Goal: Task Accomplishment & Management: Manage account settings

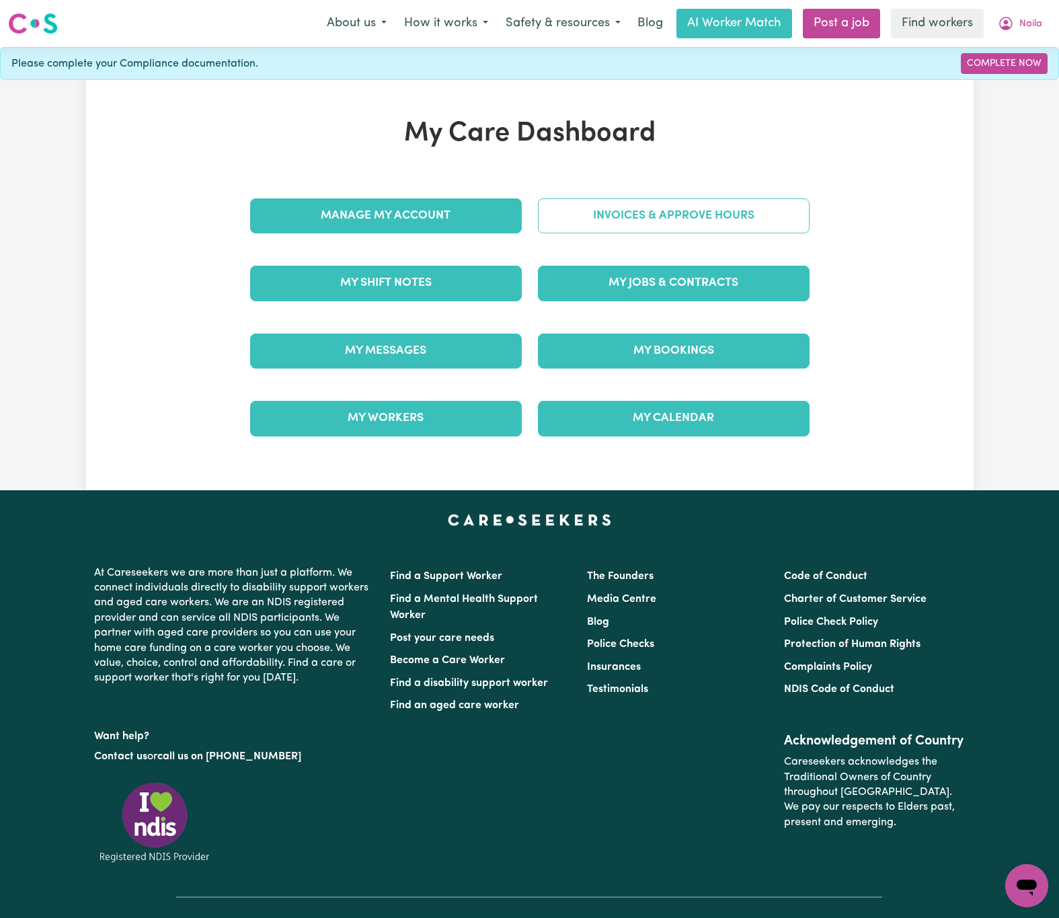
click at [656, 202] on link "Invoices & Approve Hours" at bounding box center [674, 215] width 272 height 35
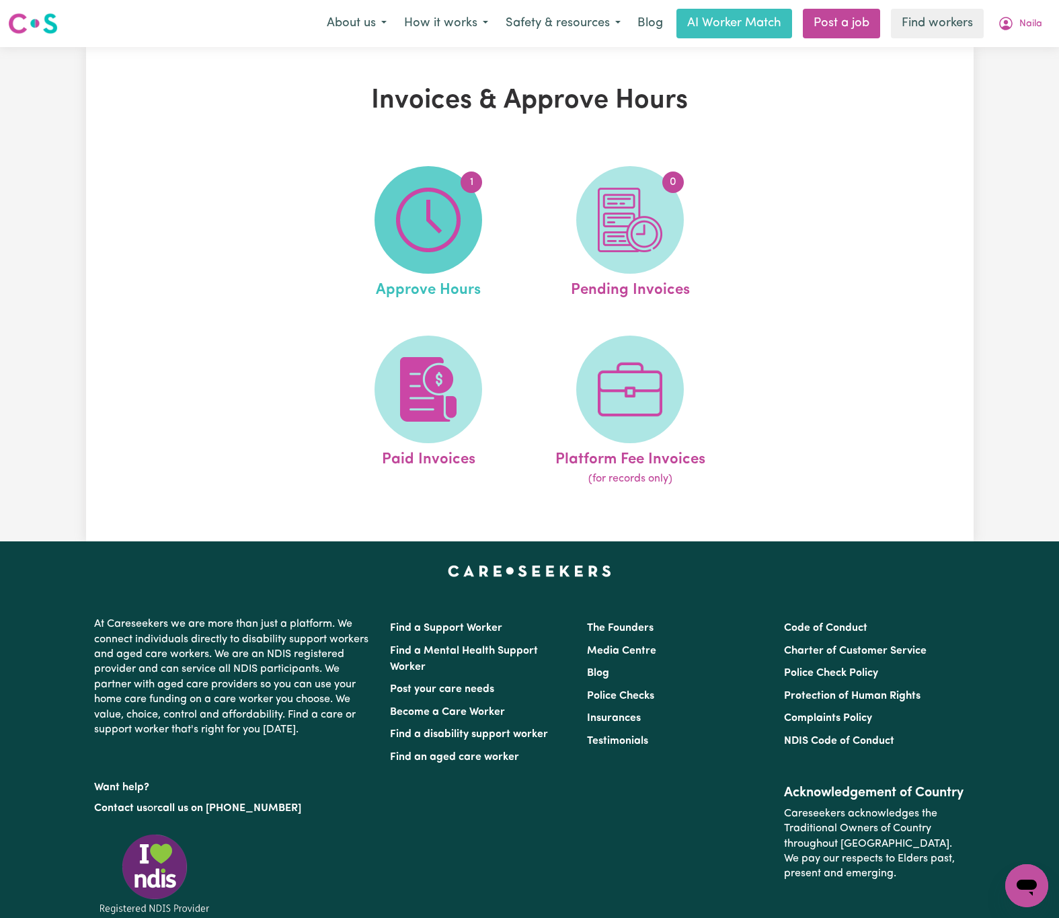
click at [422, 194] on img at bounding box center [428, 220] width 65 height 65
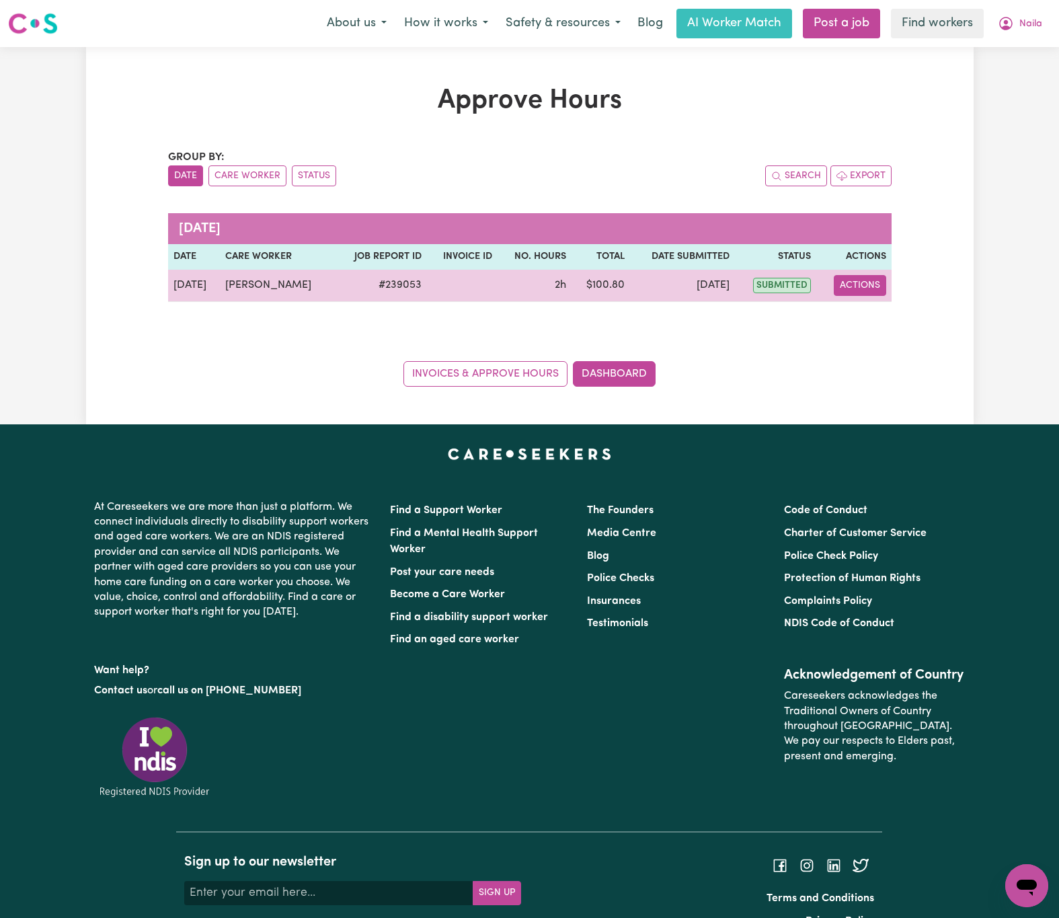
click at [862, 285] on button "Actions" at bounding box center [860, 285] width 52 height 21
click at [923, 317] on link "View Job Report" at bounding box center [893, 317] width 115 height 27
select select "pm"
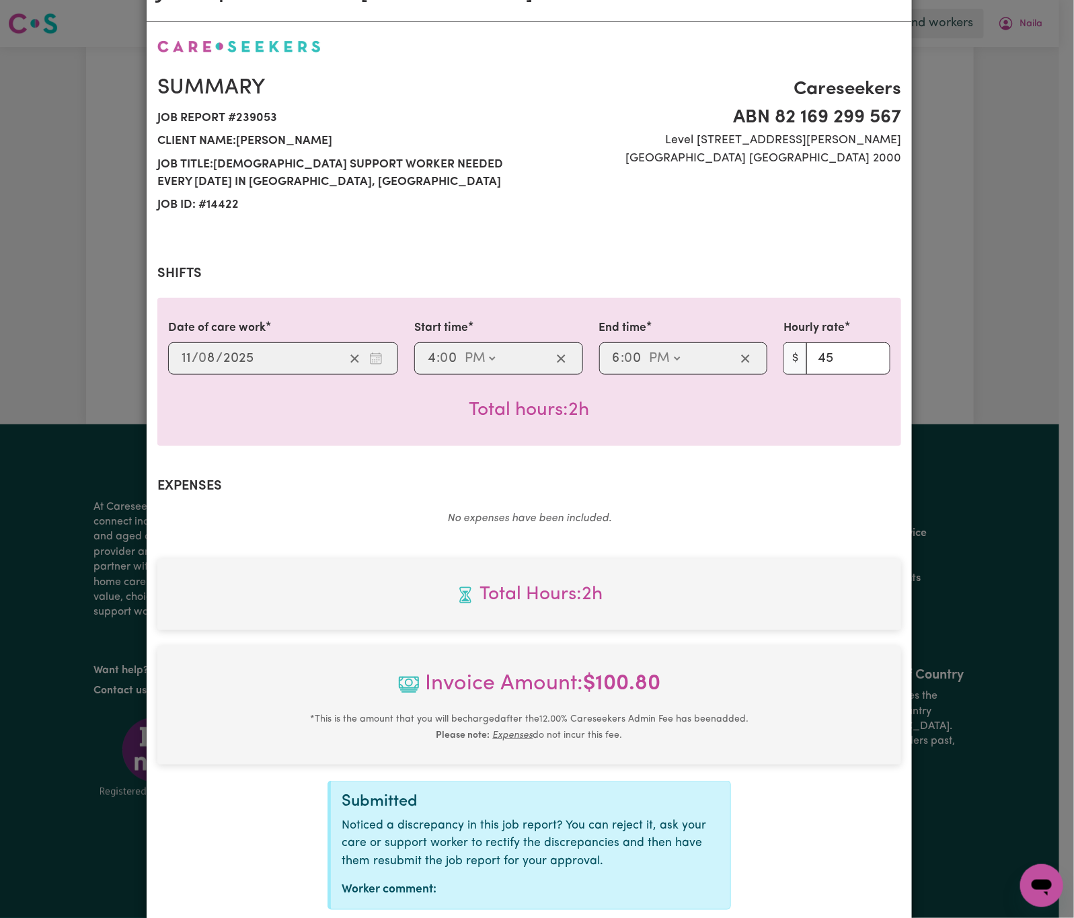
scroll to position [140, 0]
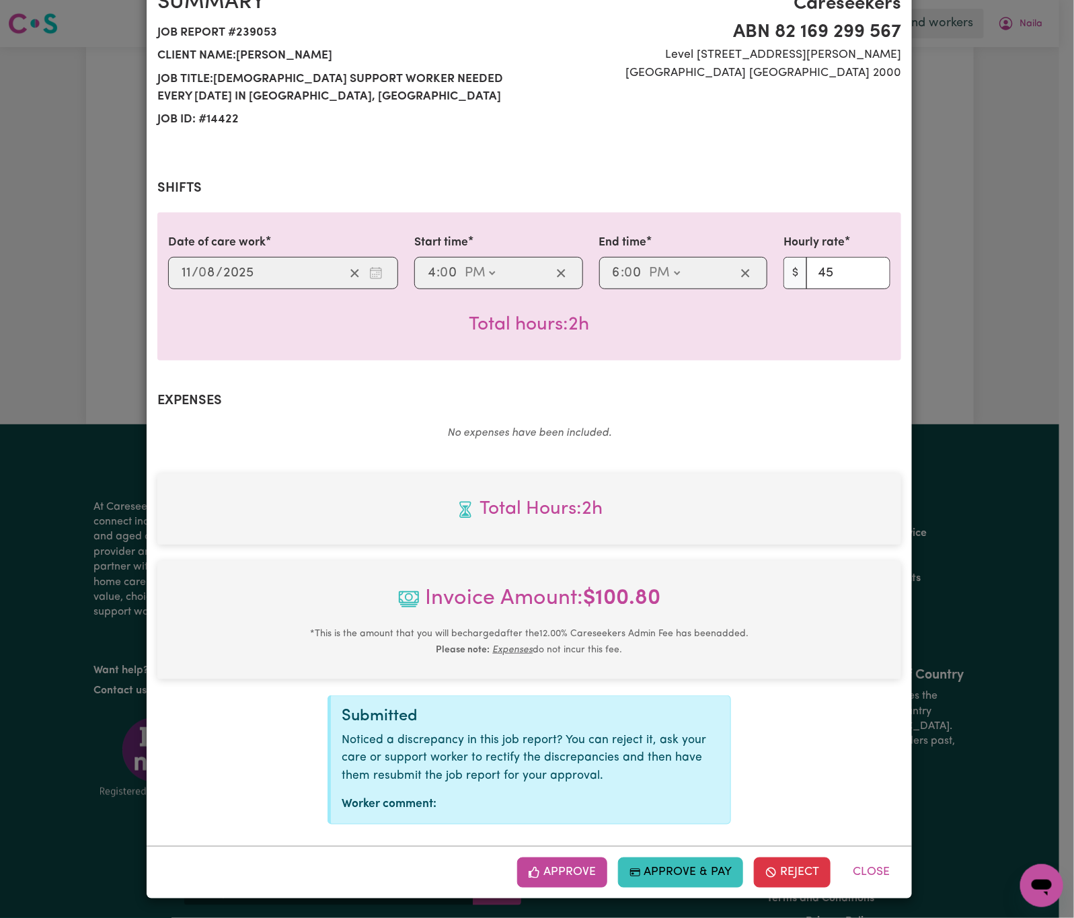
click at [583, 867] on button "Approve" at bounding box center [562, 872] width 90 height 30
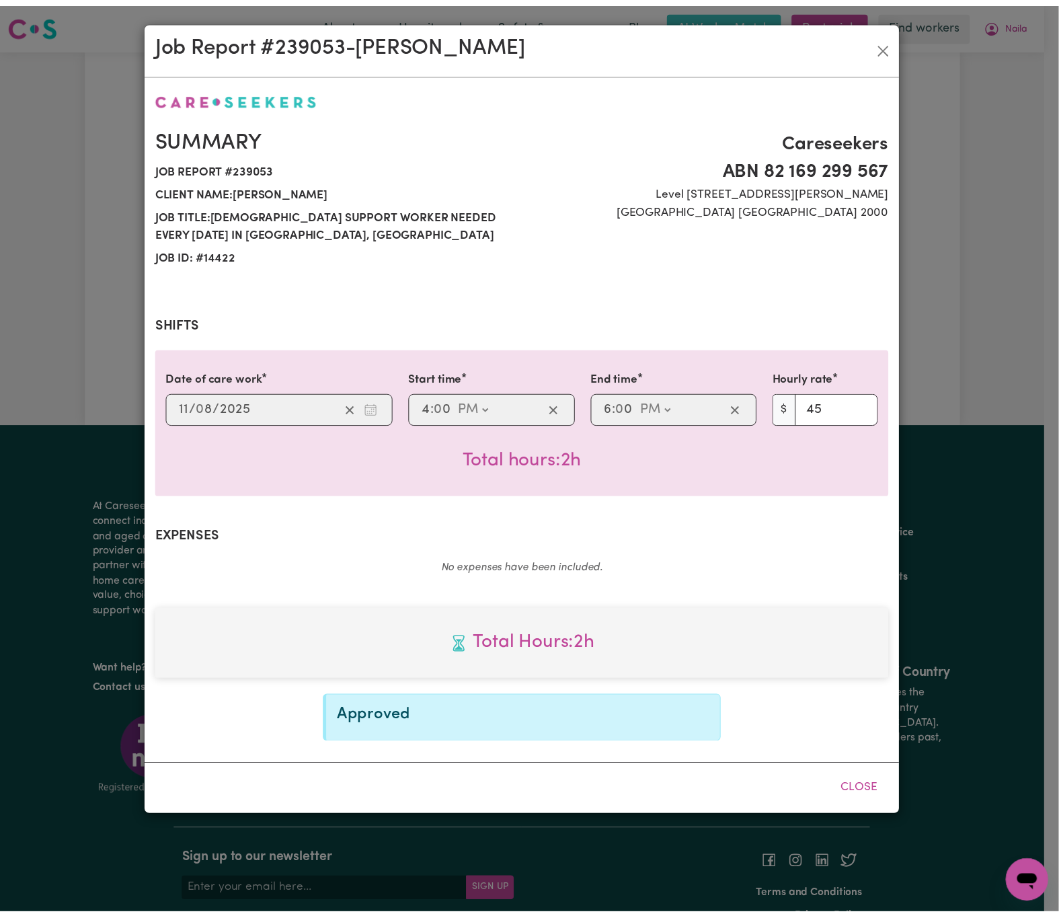
scroll to position [0, 0]
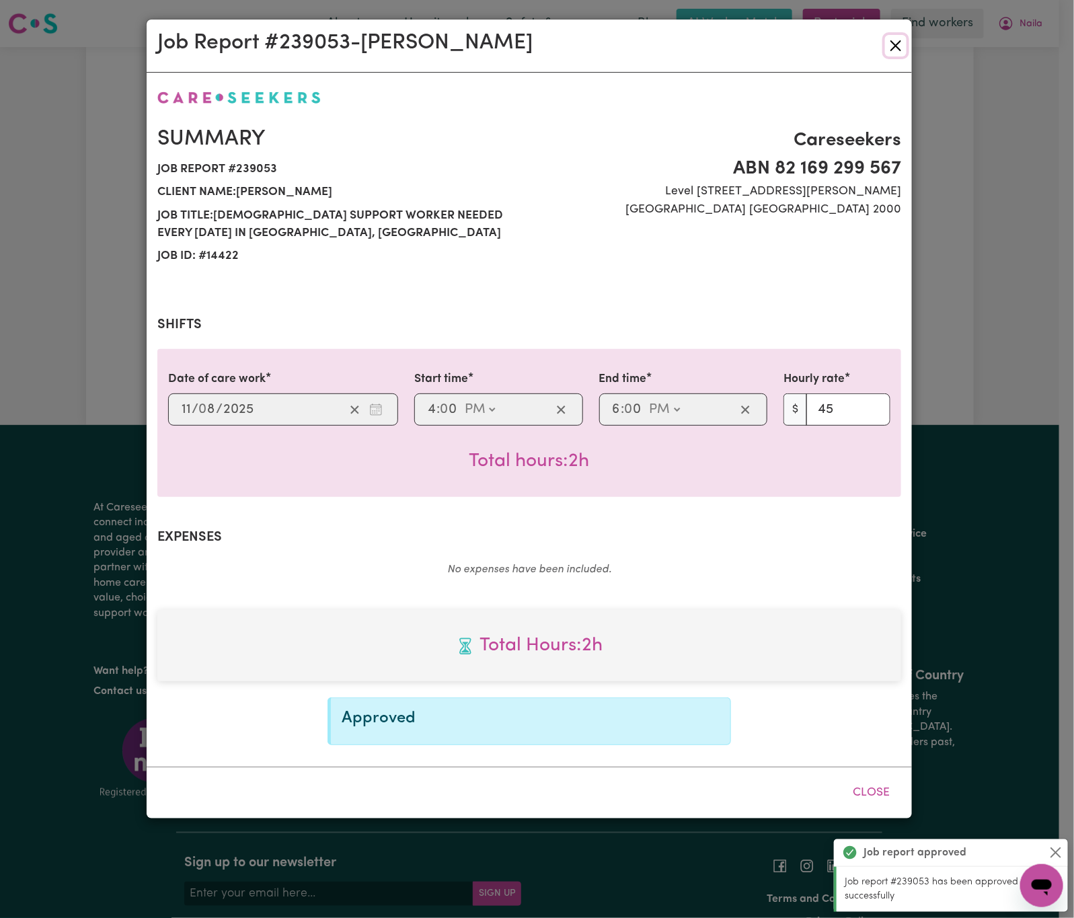
click at [898, 42] on button "Close" at bounding box center [896, 46] width 22 height 22
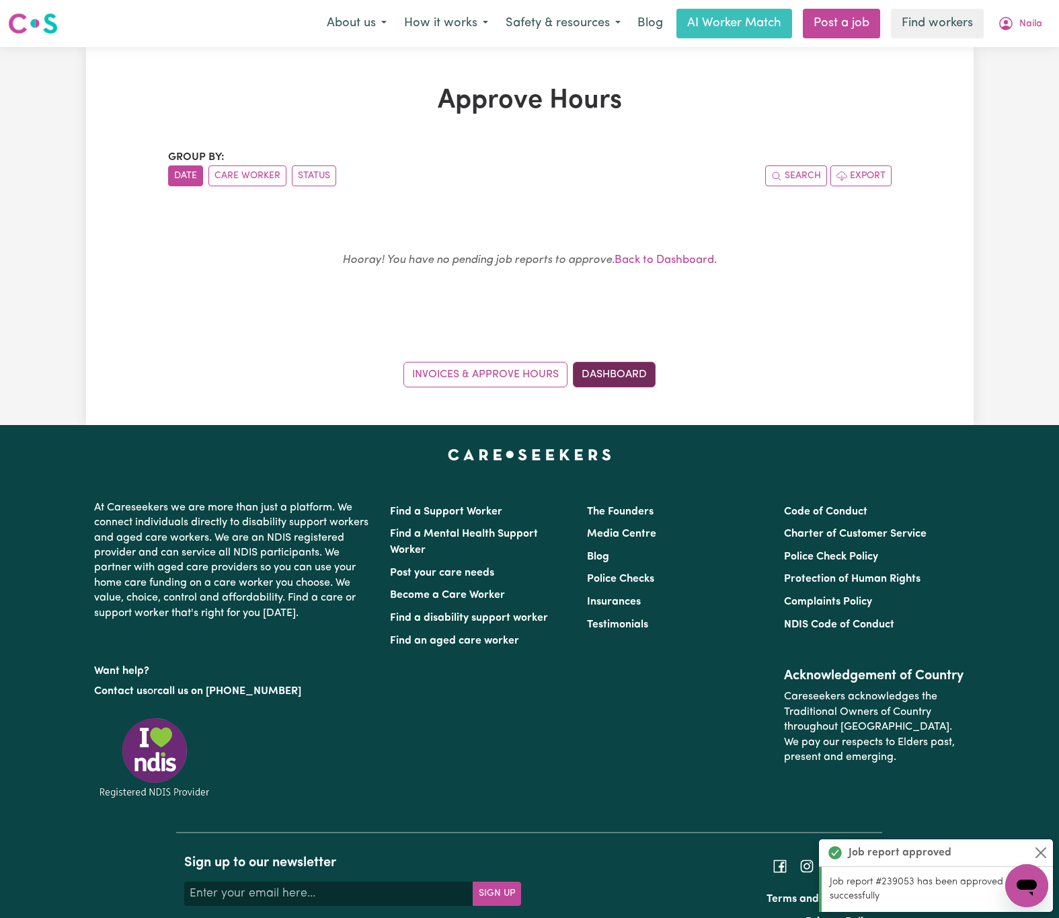
click at [646, 378] on link "Dashboard" at bounding box center [614, 375] width 83 height 26
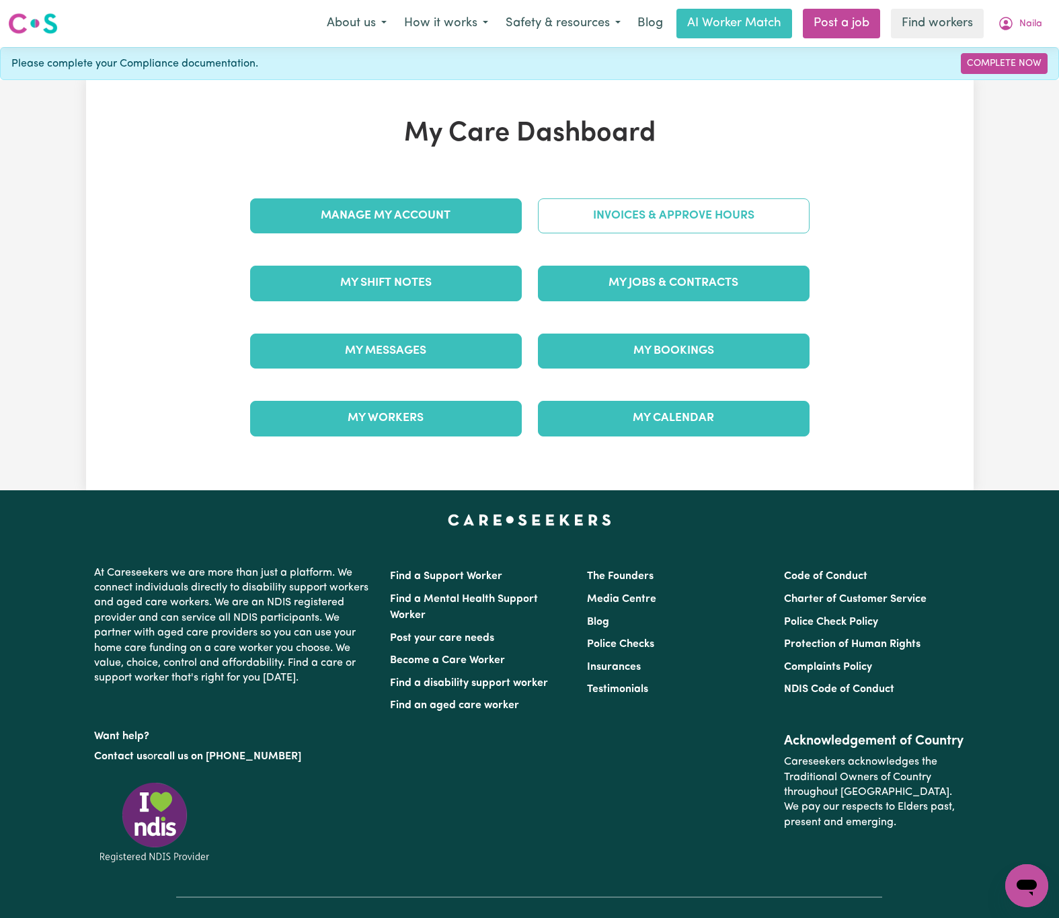
click at [736, 202] on link "Invoices & Approve Hours" at bounding box center [674, 215] width 272 height 35
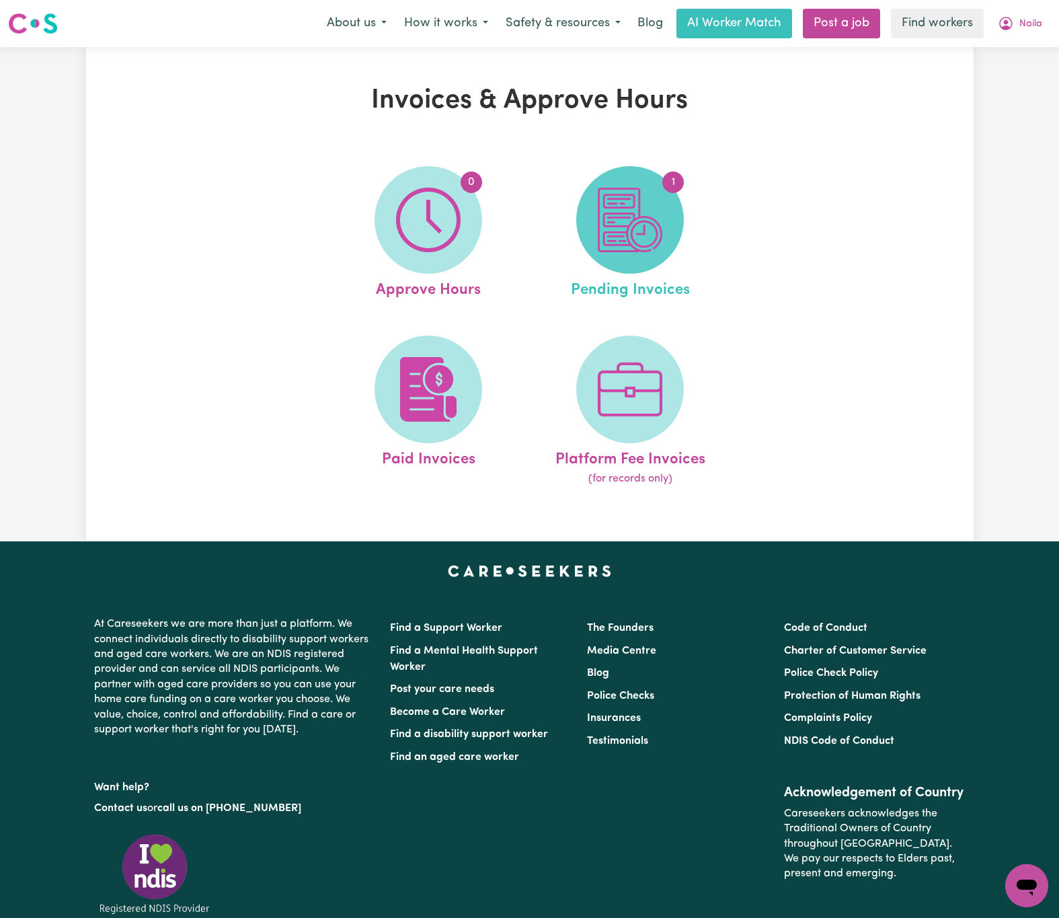
click at [644, 210] on img at bounding box center [630, 220] width 65 height 65
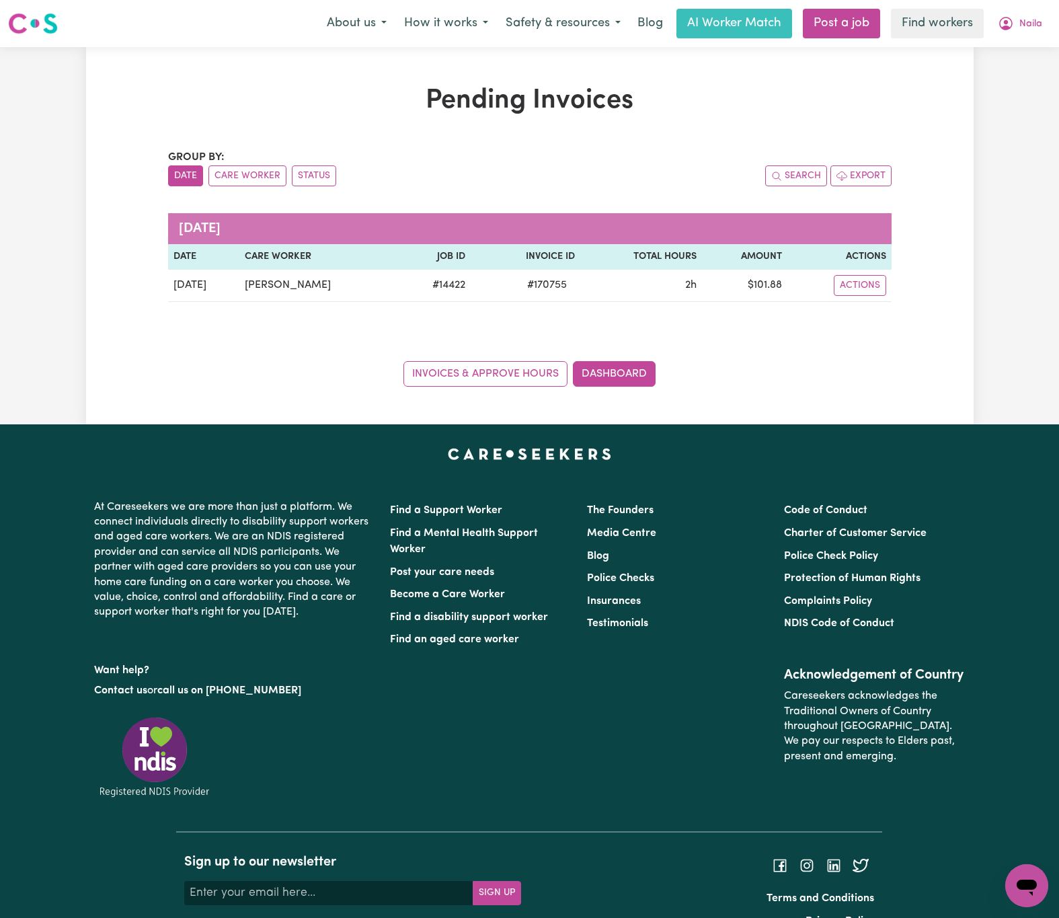
click at [450, 307] on div "Group by: Date Care Worker Status Search Export [DATE] Date Care Worker Job ID …" at bounding box center [530, 267] width 724 height 237
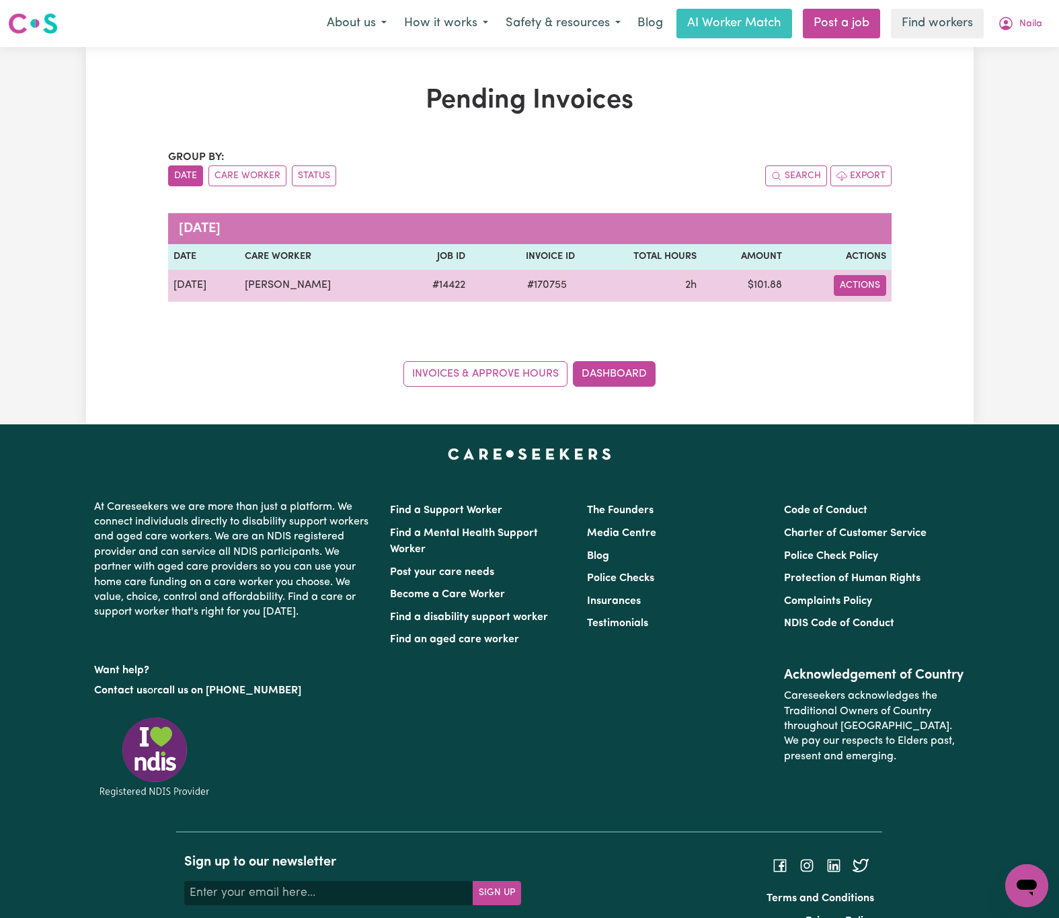
click at [855, 289] on button "Actions" at bounding box center [860, 285] width 52 height 21
click at [878, 321] on link "Download Invoice" at bounding box center [899, 317] width 123 height 27
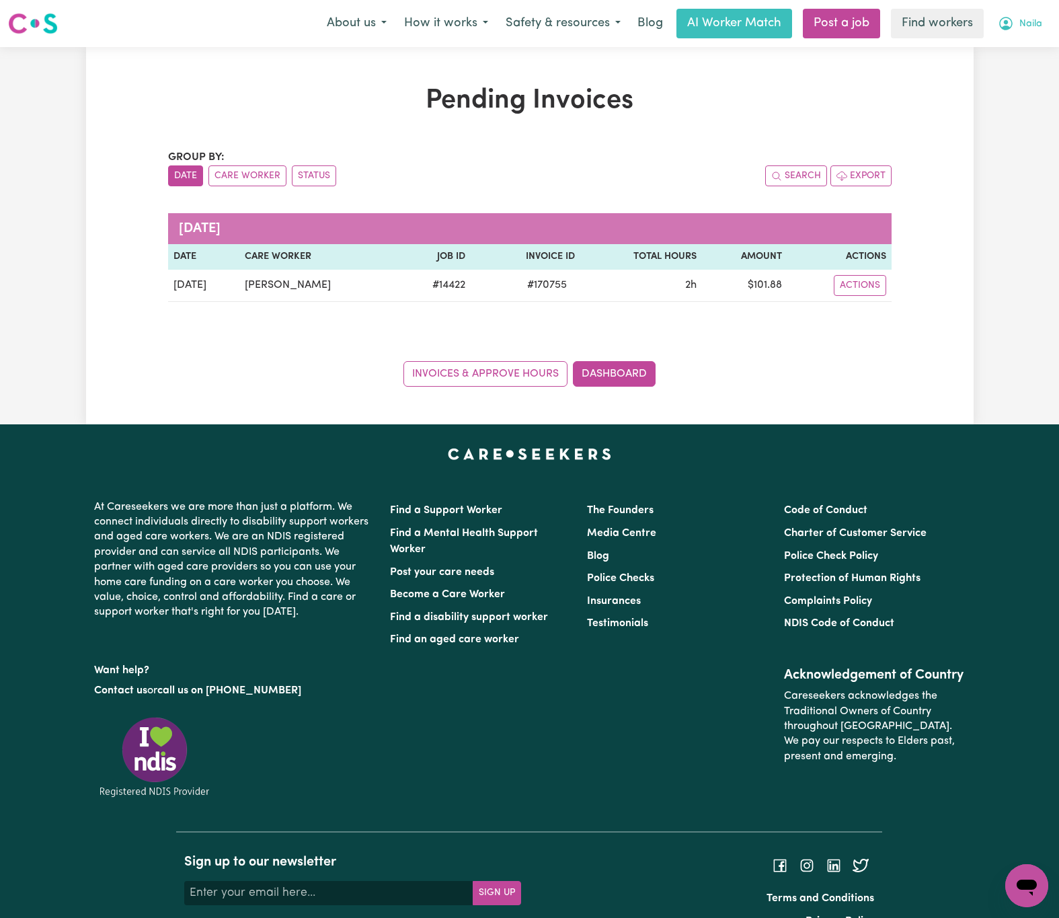
click at [1021, 17] on span "Naila" at bounding box center [1030, 24] width 23 height 15
click at [1015, 75] on link "Logout" at bounding box center [997, 78] width 106 height 26
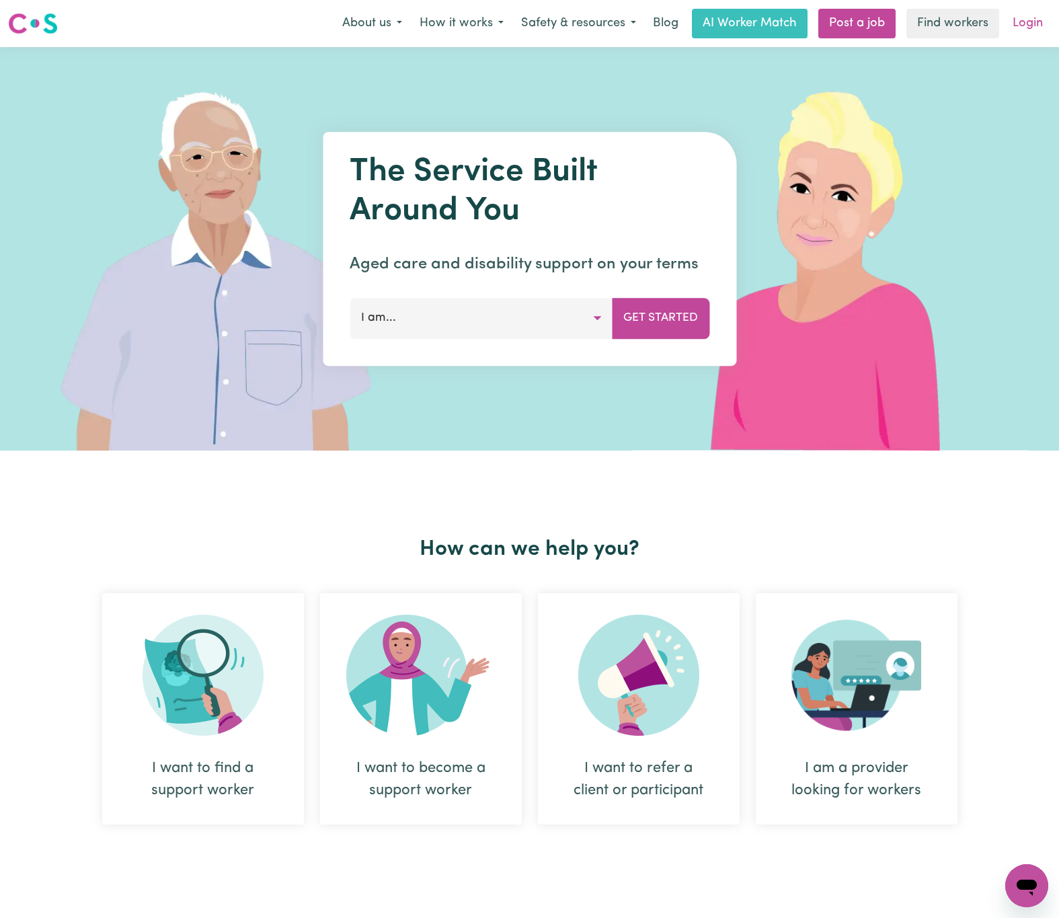
click at [1037, 23] on link "Login" at bounding box center [1028, 24] width 46 height 30
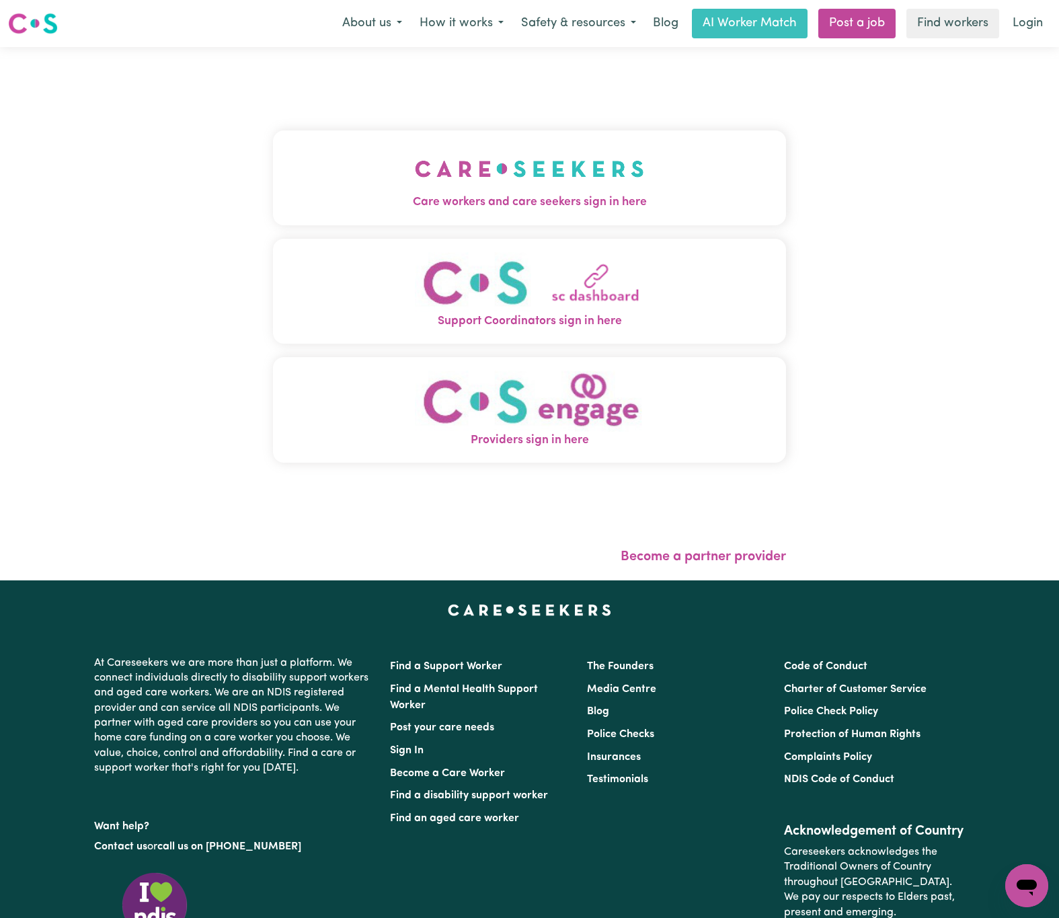
click at [531, 178] on img "Care workers and care seekers sign in here" at bounding box center [529, 169] width 229 height 50
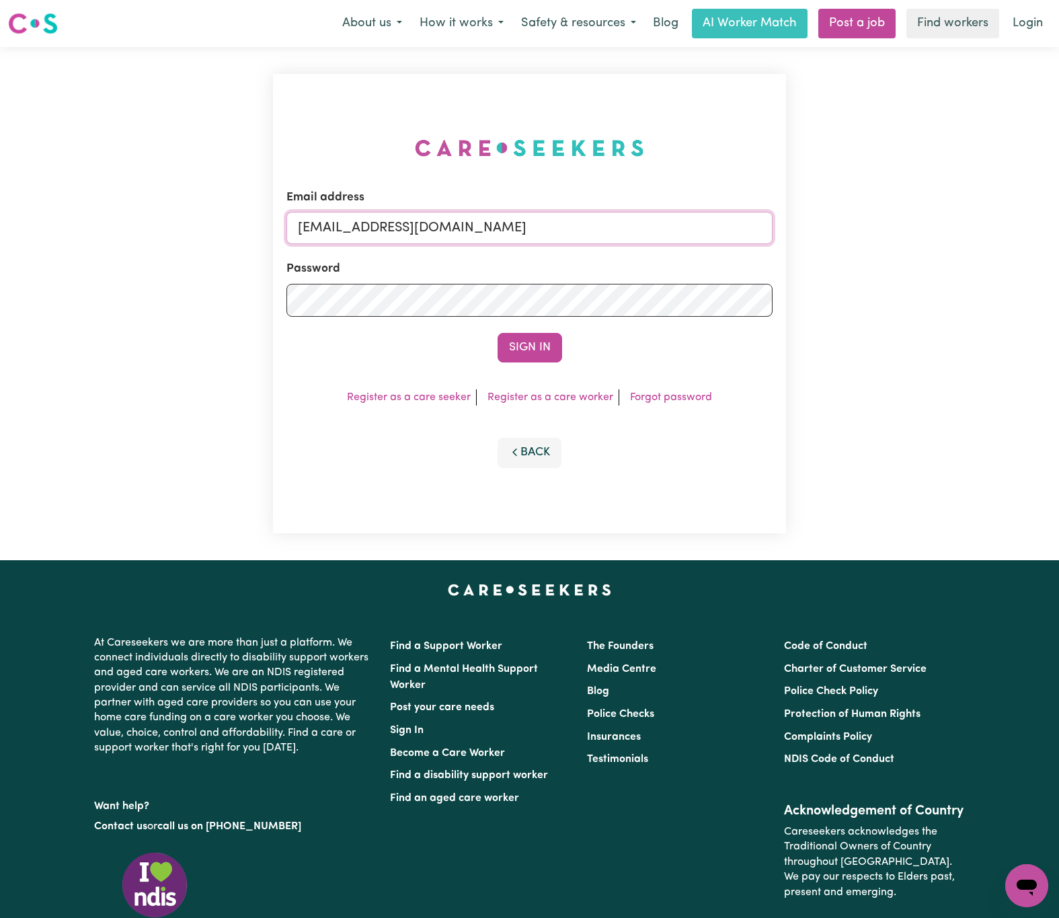
drag, startPoint x: 369, startPoint y: 229, endPoint x: 1235, endPoint y: 229, distance: 866.1
click at [1058, 229] on html "Menu About us How it works Safety & resources Blog AI Worker Match Post a job F…" at bounding box center [529, 547] width 1059 height 1095
paste input "ClientNarraweenaiCare"
type input "[EMAIL_ADDRESS][DOMAIN_NAME]"
click at [498, 333] on button "Sign In" at bounding box center [530, 348] width 65 height 30
